Goal: Information Seeking & Learning: Understand process/instructions

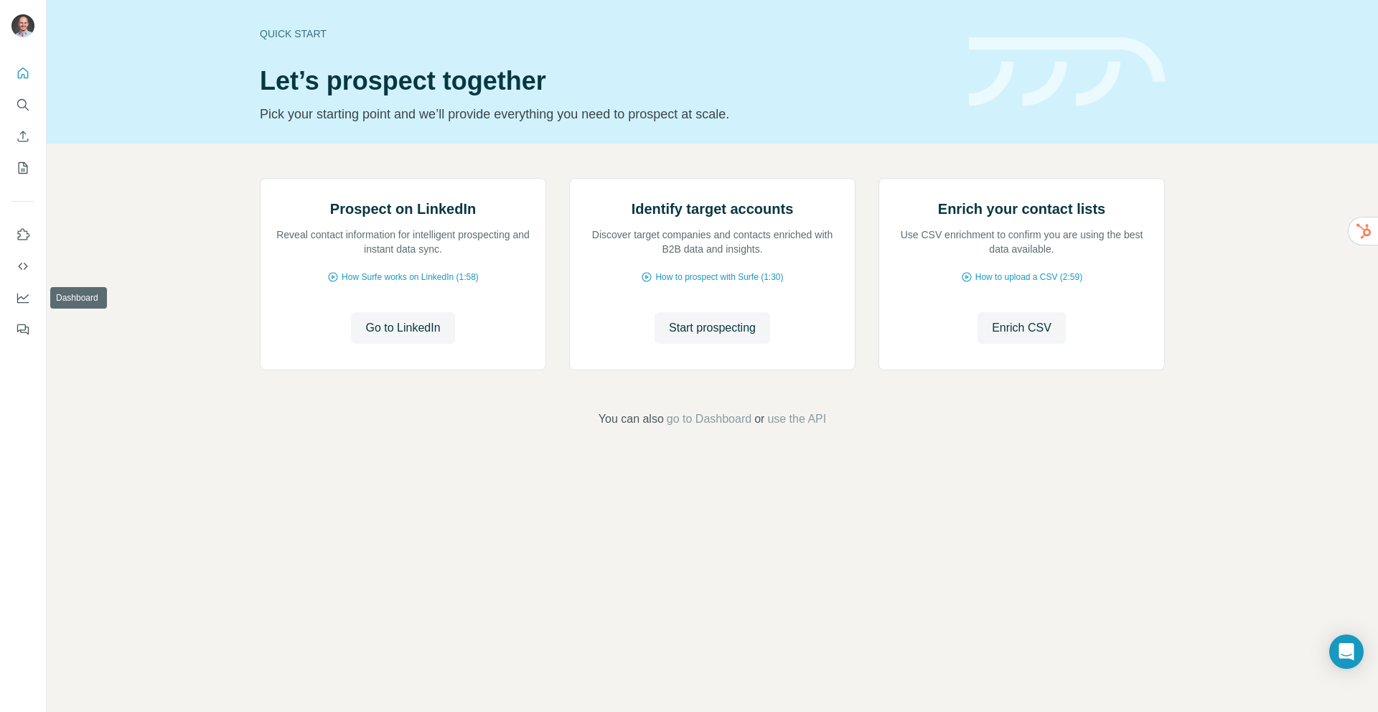
click at [24, 258] on button "Use Surfe API" at bounding box center [22, 266] width 23 height 26
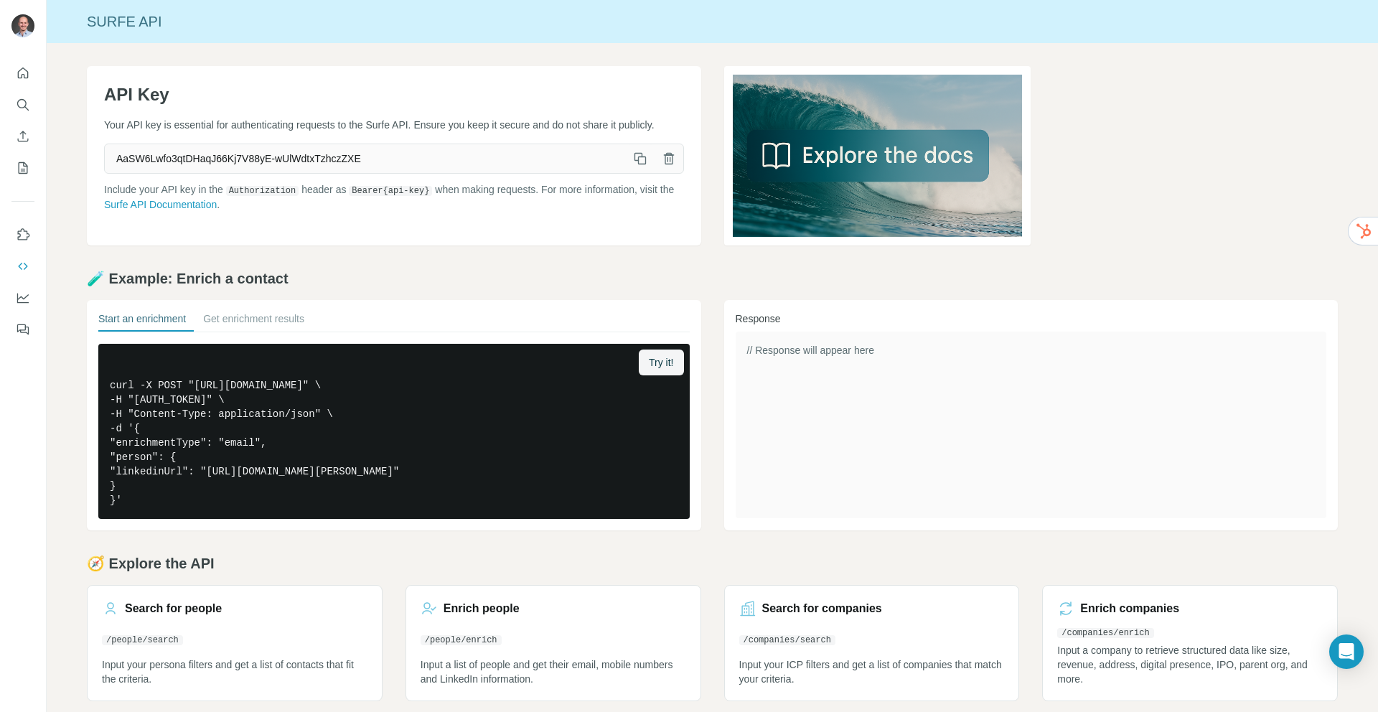
click at [640, 166] on icon "button" at bounding box center [640, 158] width 14 height 14
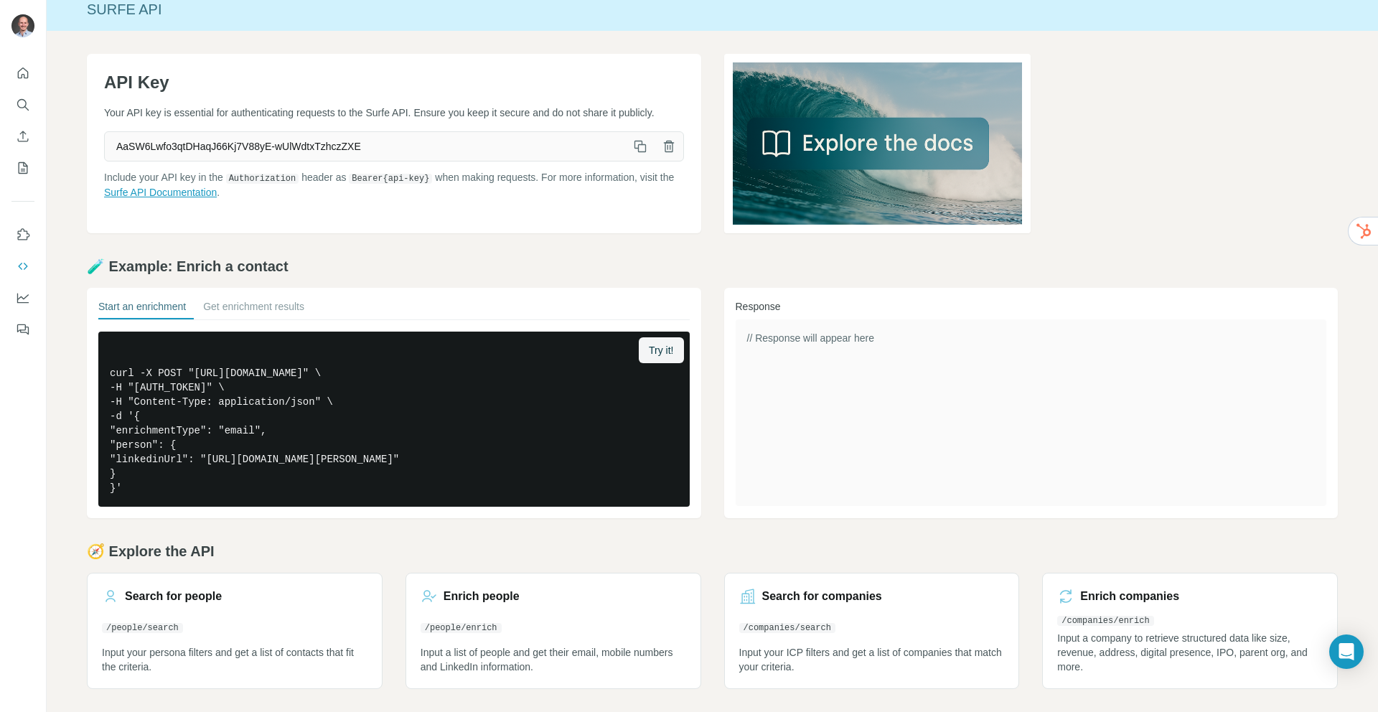
click at [217, 198] on link "Surfe API Documentation" at bounding box center [160, 192] width 113 height 11
click at [510, 200] on p "Include your API key in the Authorization header as Bearer {api-key} when makin…" at bounding box center [394, 184] width 580 height 29
